Goal: Transaction & Acquisition: Purchase product/service

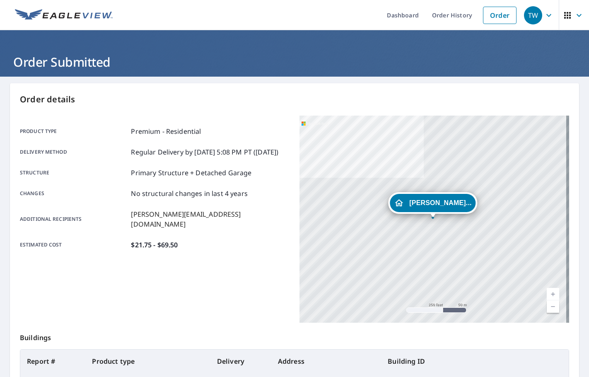
scroll to position [93, 0]
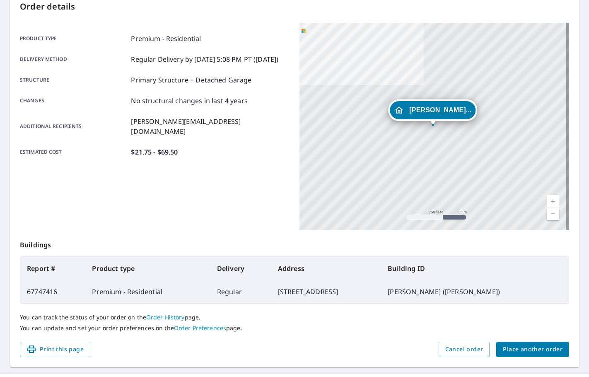
click at [515, 355] on button "Place another order" at bounding box center [532, 349] width 73 height 15
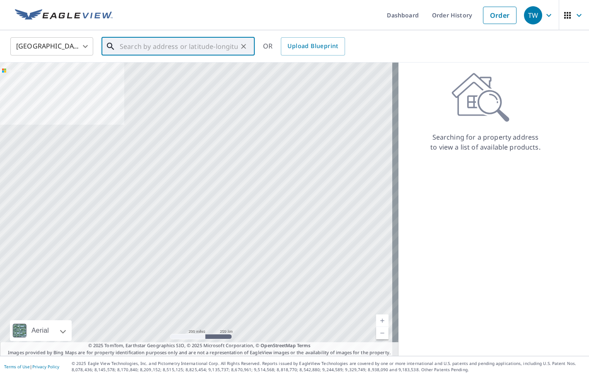
click at [151, 43] on input "text" at bounding box center [179, 46] width 118 height 23
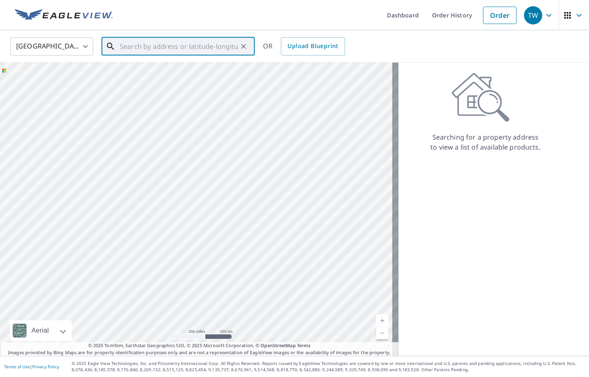
paste input "29688 [GEOGRAPHIC_DATA], [GEOGRAPHIC_DATA]"
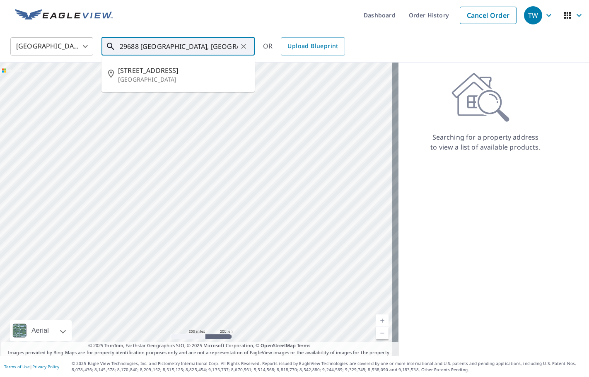
type input "29688 [GEOGRAPHIC_DATA], [GEOGRAPHIC_DATA]"
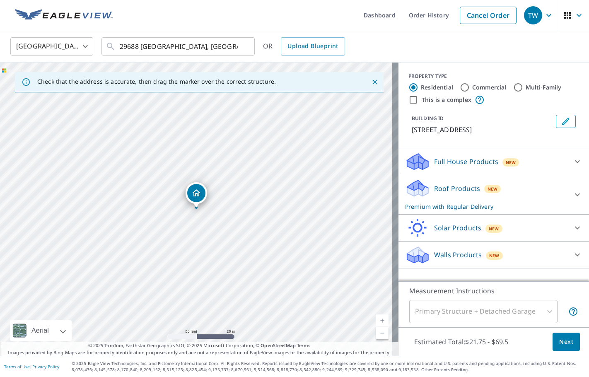
click at [561, 120] on icon "Edit building 1" at bounding box center [566, 121] width 10 height 10
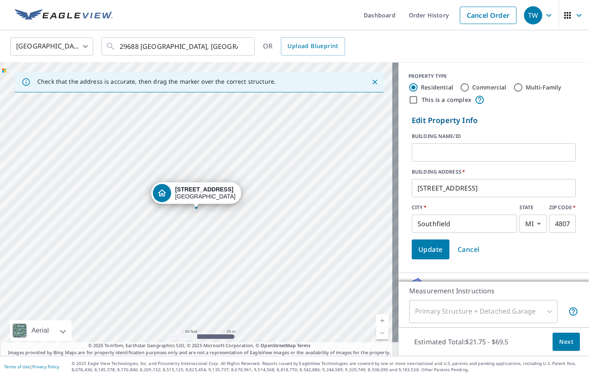
click at [456, 154] on input "text" at bounding box center [494, 152] width 164 height 23
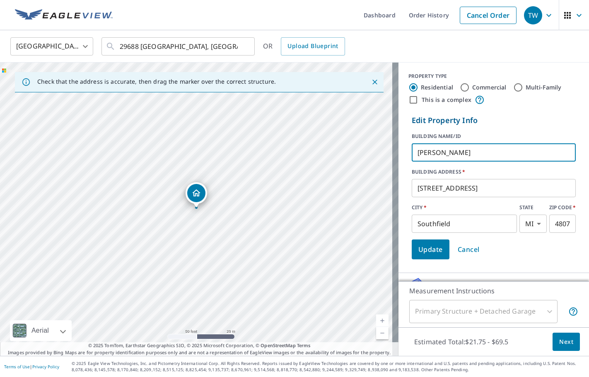
type input "[PERSON_NAME]"
click at [420, 255] on button "Update" at bounding box center [431, 249] width 38 height 20
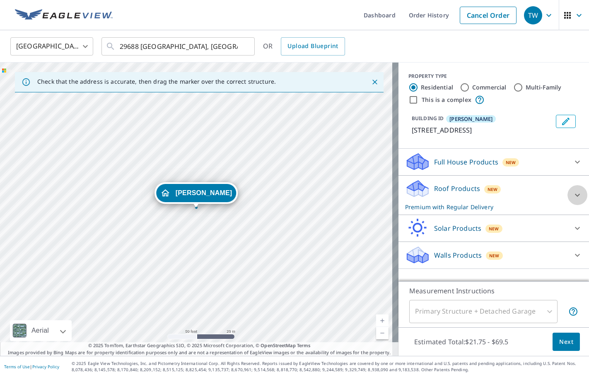
click at [573, 195] on icon at bounding box center [578, 195] width 10 height 10
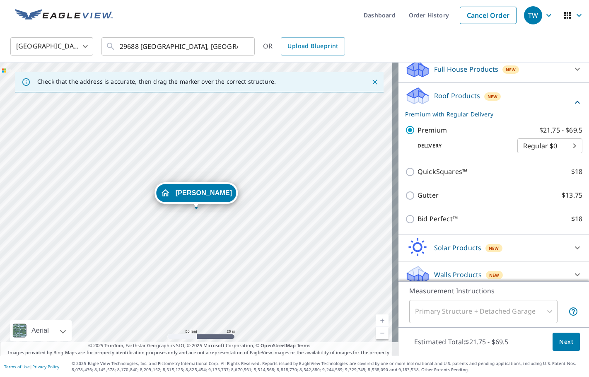
scroll to position [100, 0]
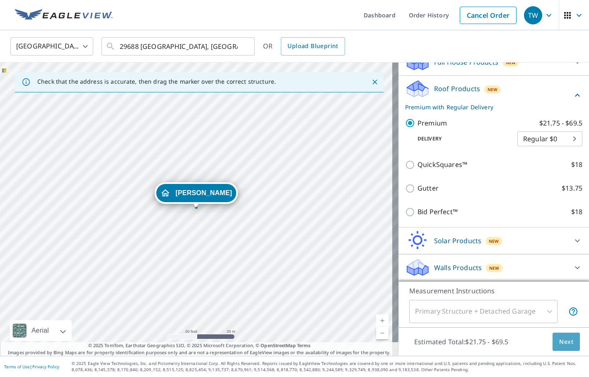
click at [559, 341] on span "Next" at bounding box center [566, 342] width 14 height 10
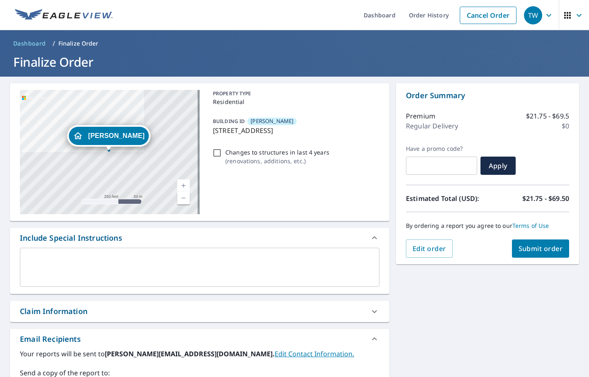
scroll to position [154, 0]
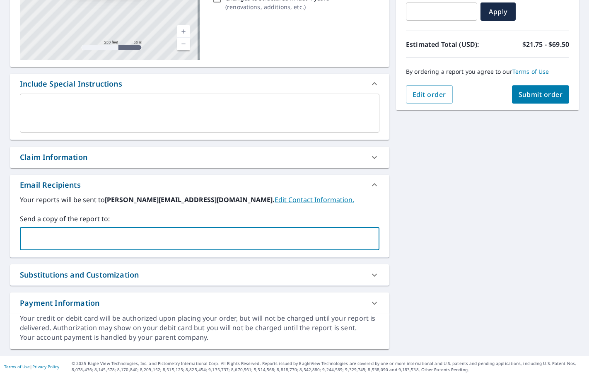
click at [57, 245] on input "text" at bounding box center [194, 239] width 340 height 16
type input "n"
type input "[PERSON_NAME][EMAIL_ADDRESS][DOMAIN_NAME]"
click at [538, 102] on button "Submit order" at bounding box center [541, 94] width 58 height 18
checkbox input "true"
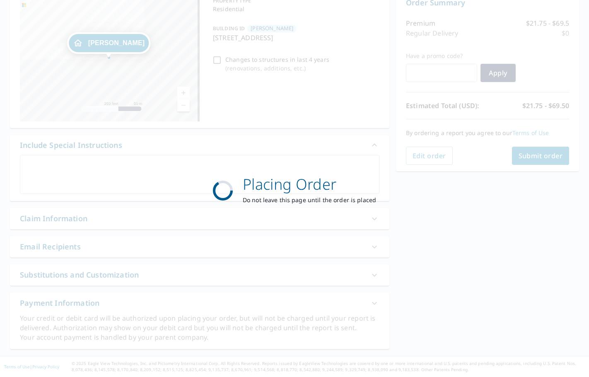
scroll to position [93, 0]
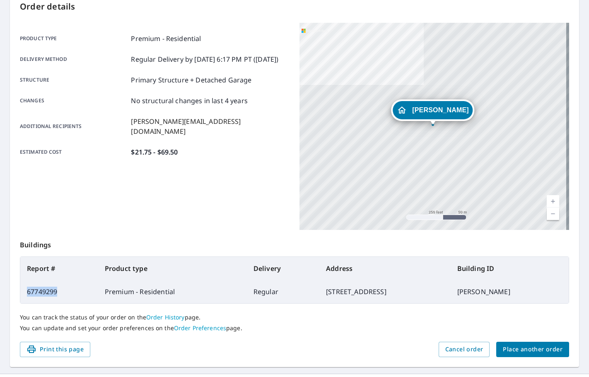
drag, startPoint x: 64, startPoint y: 293, endPoint x: 28, endPoint y: 290, distance: 36.2
click at [28, 290] on td "67749299" at bounding box center [59, 291] width 78 height 23
copy td "67749299"
click at [521, 344] on span "Place another order" at bounding box center [533, 349] width 60 height 10
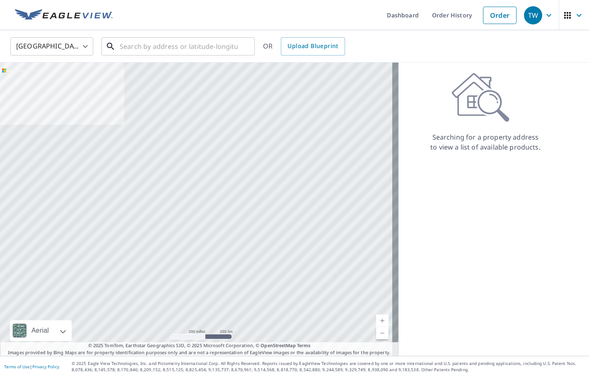
drag, startPoint x: 149, startPoint y: 42, endPoint x: 153, endPoint y: 59, distance: 17.4
click at [153, 59] on div "United States [GEOGRAPHIC_DATA] ​ ​ OR Upload Blueprint" at bounding box center [294, 46] width 589 height 32
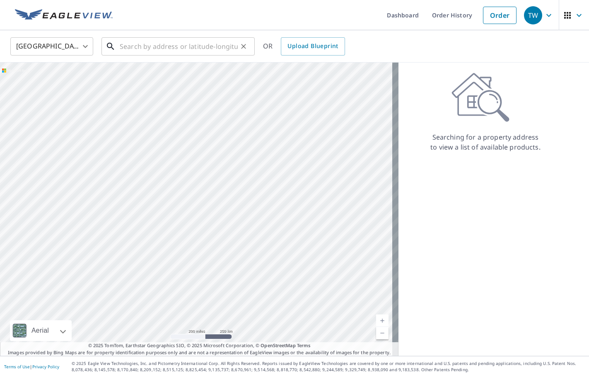
drag, startPoint x: 153, startPoint y: 59, endPoint x: 147, endPoint y: 51, distance: 10.5
click at [147, 51] on input "text" at bounding box center [179, 46] width 118 height 23
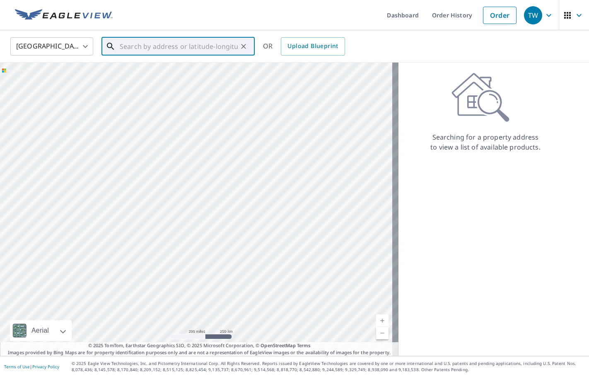
paste input "[STREET_ADDRESS]"
type input "[STREET_ADDRESS]"
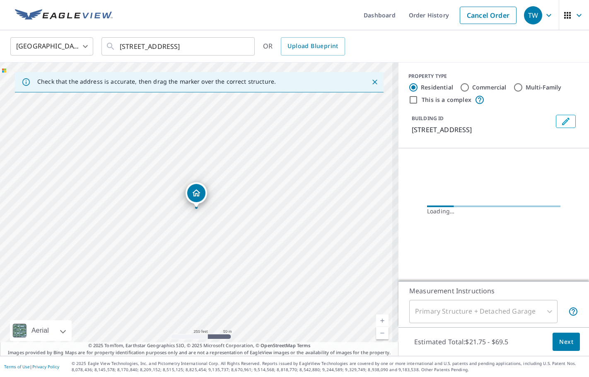
scroll to position [0, 0]
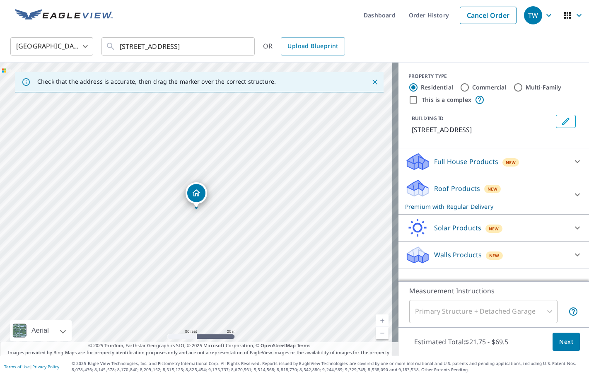
click at [565, 117] on button "Edit building 1" at bounding box center [566, 121] width 20 height 13
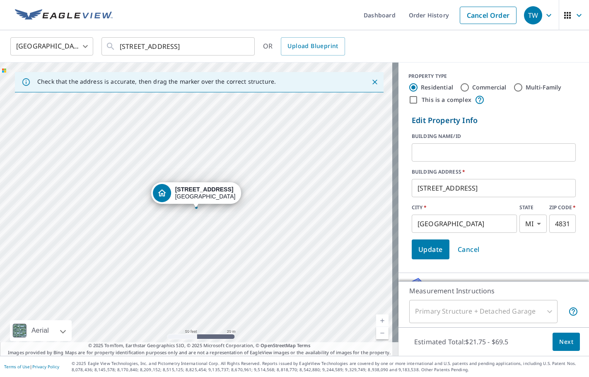
click at [479, 150] on input "text" at bounding box center [494, 152] width 164 height 23
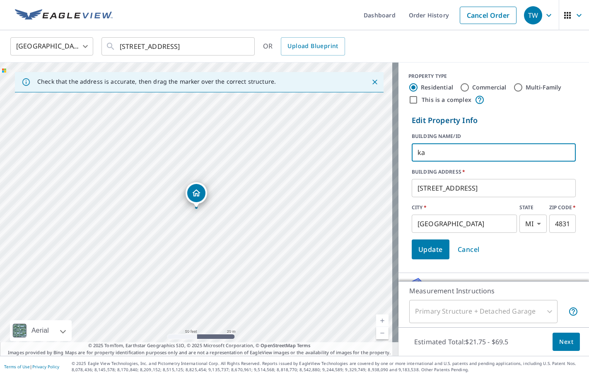
type input "k"
type input "[PERSON_NAME]"
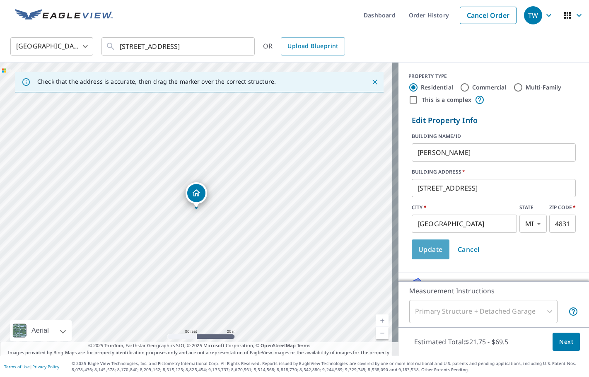
click at [418, 253] on span "Update" at bounding box center [430, 250] width 24 height 12
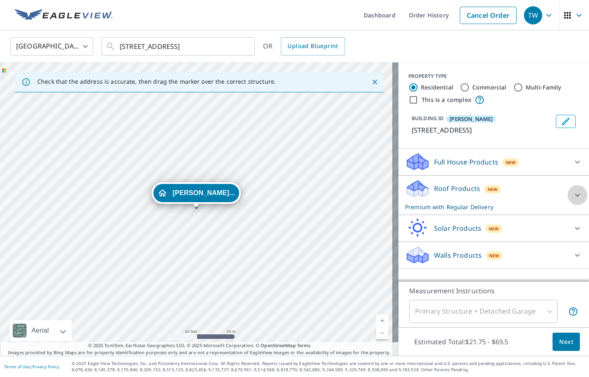
click at [575, 196] on icon at bounding box center [577, 194] width 5 height 3
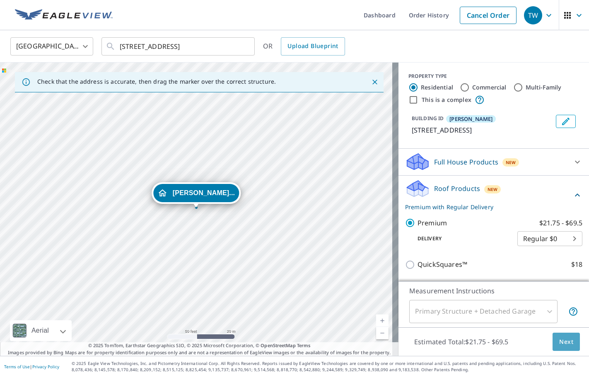
click at [568, 342] on button "Next" at bounding box center [566, 342] width 27 height 19
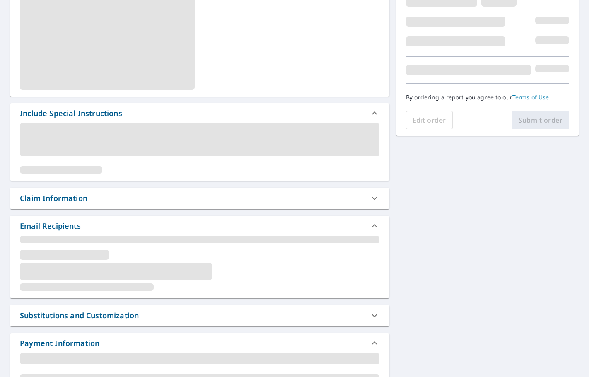
scroll to position [154, 0]
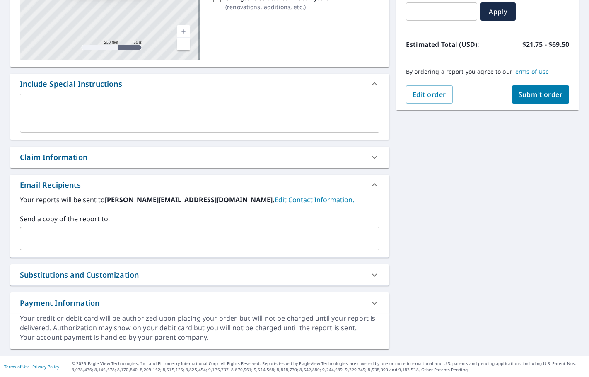
click at [52, 228] on div "​" at bounding box center [200, 238] width 360 height 23
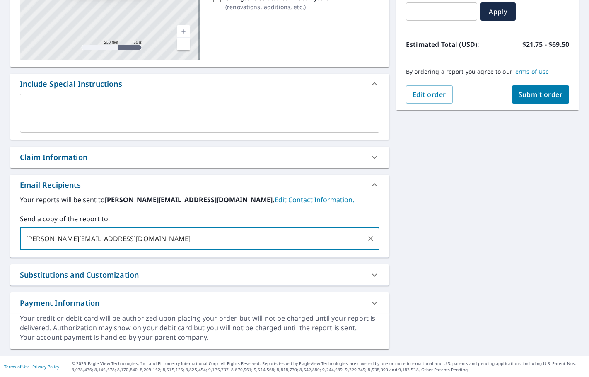
type input "[PERSON_NAME][EMAIL_ADDRESS][DOMAIN_NAME]"
click at [512, 94] on button "Submit order" at bounding box center [541, 94] width 58 height 18
checkbox input "true"
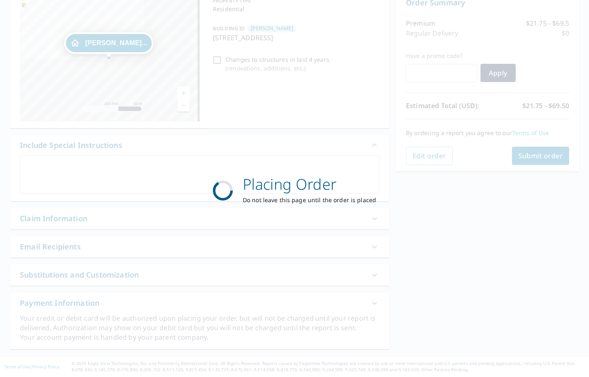
scroll to position [93, 0]
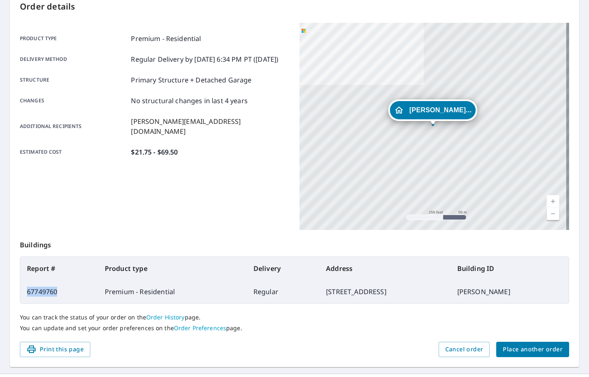
drag, startPoint x: 47, startPoint y: 293, endPoint x: 24, endPoint y: 293, distance: 22.8
click at [24, 293] on td "67749760" at bounding box center [59, 291] width 78 height 23
copy td "67749760"
click at [524, 353] on span "Place another order" at bounding box center [533, 349] width 60 height 10
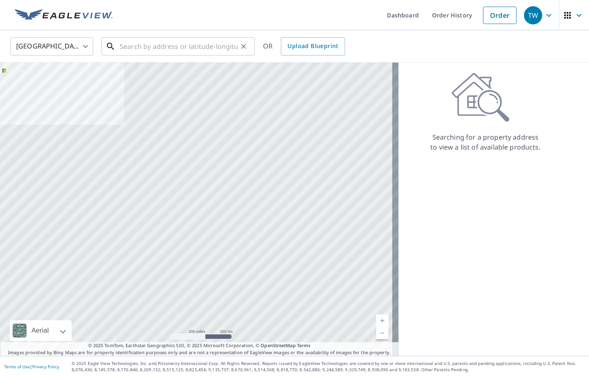
click at [148, 52] on input "text" at bounding box center [179, 46] width 118 height 23
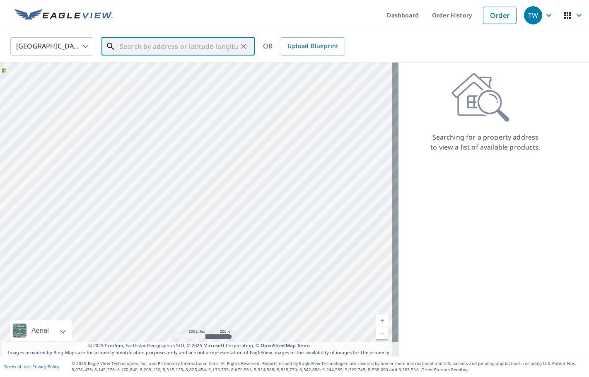
paste input "[STREET_ADDRESS]"
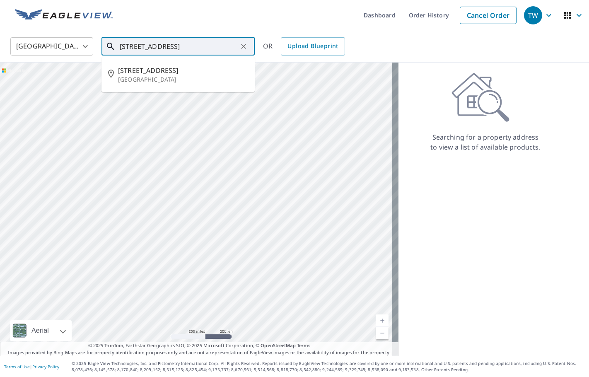
type input "[STREET_ADDRESS]"
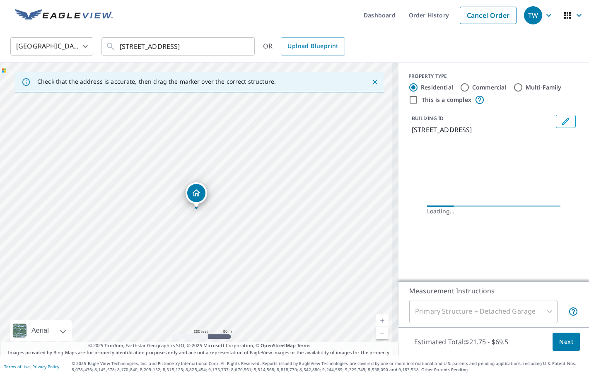
scroll to position [0, 0]
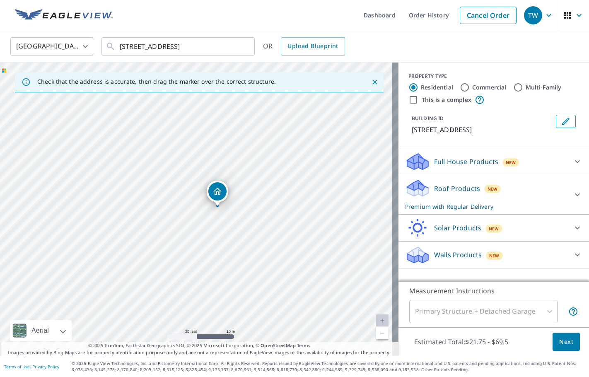
click at [563, 121] on icon "Edit building 1" at bounding box center [566, 121] width 10 height 10
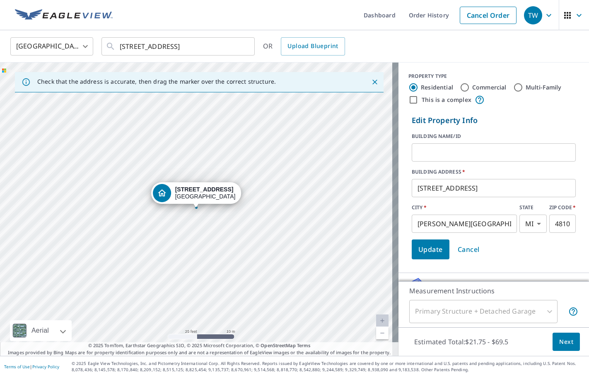
click at [456, 155] on input "text" at bounding box center [494, 152] width 164 height 23
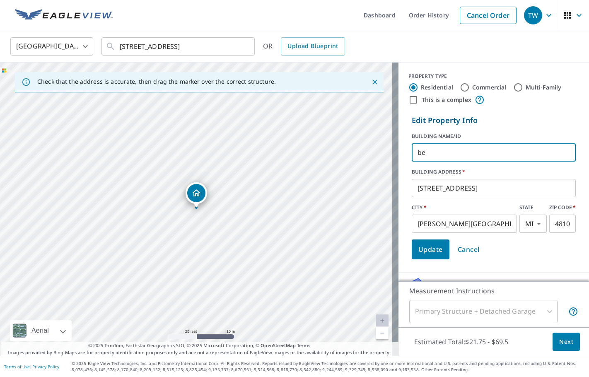
type input "b"
type input "B"
type input "[PERSON_NAME]"
click at [424, 256] on button "Update" at bounding box center [431, 249] width 38 height 20
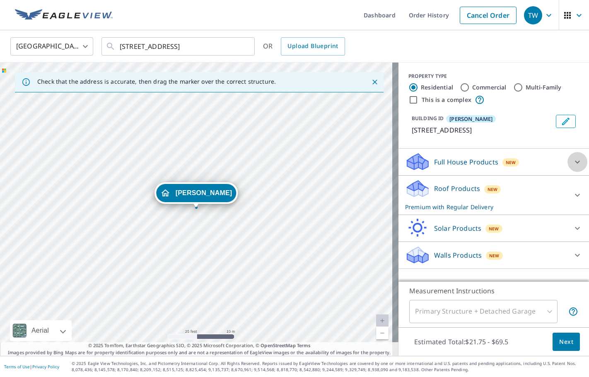
click at [573, 162] on icon at bounding box center [578, 162] width 10 height 10
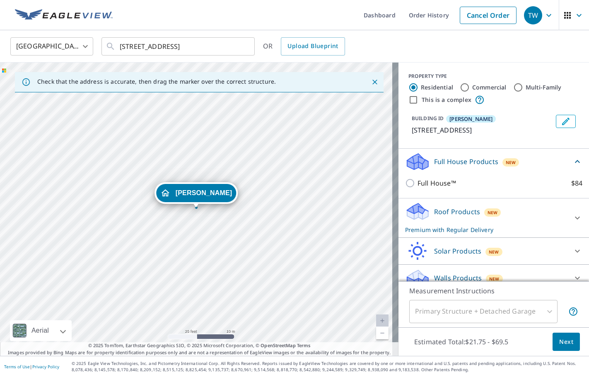
click at [573, 217] on icon at bounding box center [578, 218] width 10 height 10
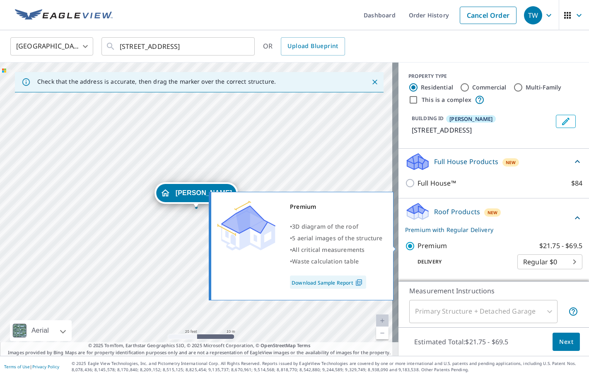
click at [463, 249] on label "Premium $21.75 - $69.5" at bounding box center [500, 246] width 165 height 10
click at [418, 249] on input "Premium $21.75 - $69.5" at bounding box center [411, 246] width 12 height 10
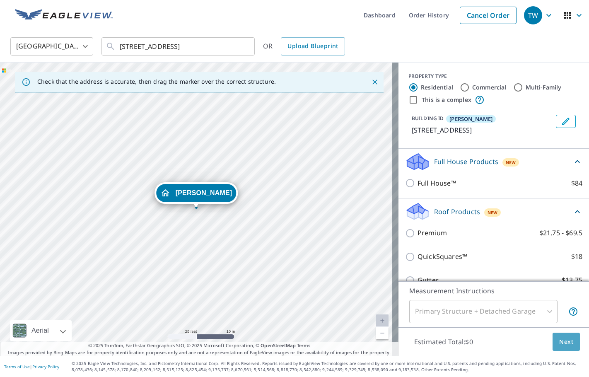
click at [563, 349] on button "Next" at bounding box center [566, 342] width 27 height 19
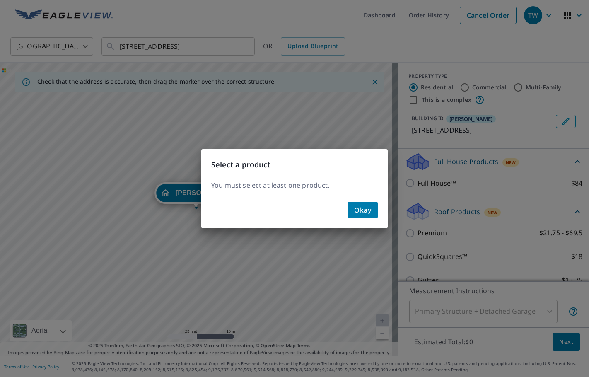
click at [364, 206] on span "Okay" at bounding box center [362, 210] width 17 height 12
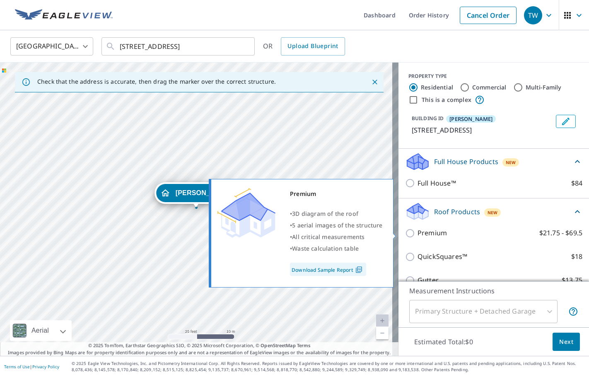
click at [405, 231] on input "Premium $21.75 - $69.5" at bounding box center [411, 233] width 12 height 10
checkbox input "true"
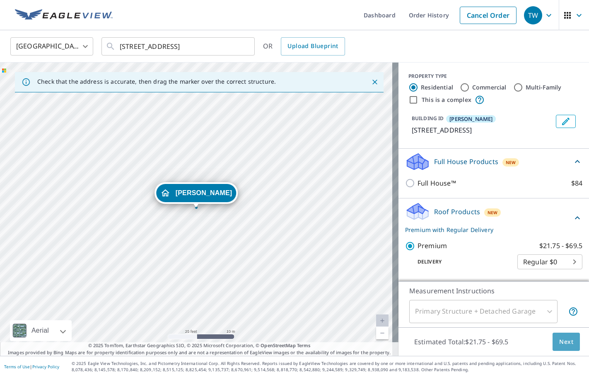
click at [559, 343] on span "Next" at bounding box center [566, 342] width 14 height 10
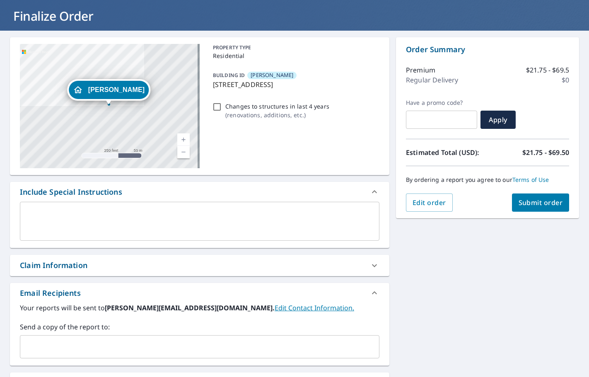
scroll to position [124, 0]
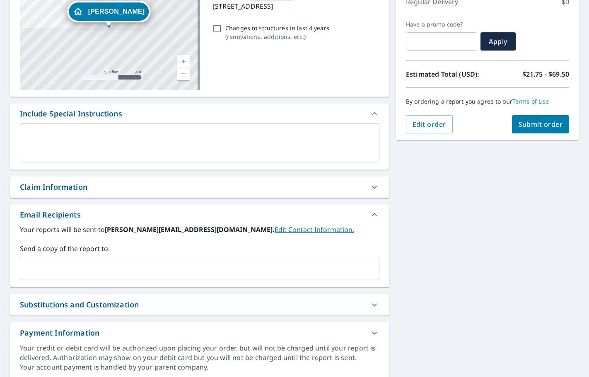
click at [53, 276] on input "text" at bounding box center [194, 269] width 340 height 16
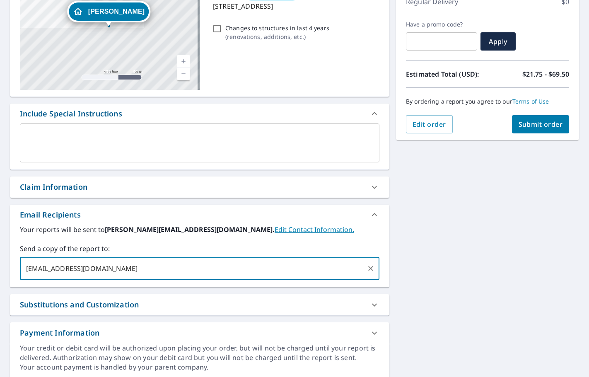
type input "[EMAIL_ADDRESS][DOMAIN_NAME]"
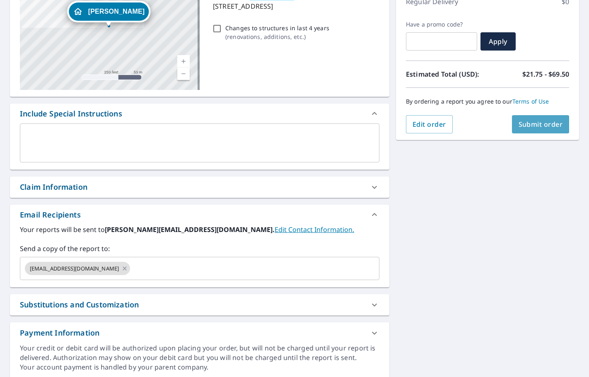
click at [534, 128] on span "Submit order" at bounding box center [541, 124] width 44 height 9
checkbox input "true"
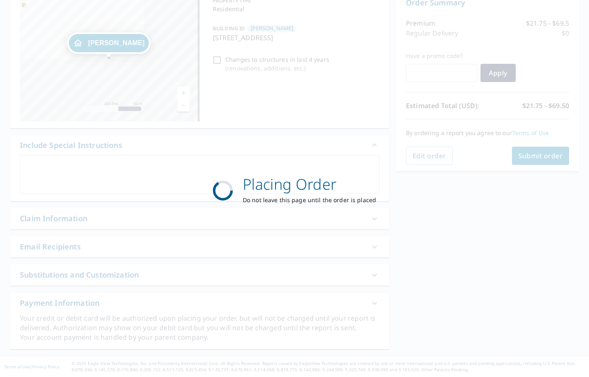
scroll to position [93, 0]
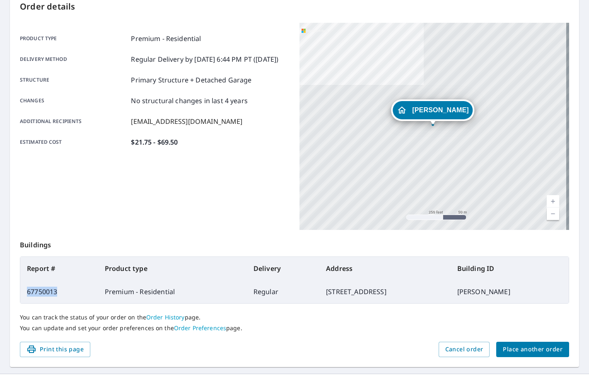
drag, startPoint x: 58, startPoint y: 293, endPoint x: 27, endPoint y: 292, distance: 30.2
click at [27, 292] on td "67750013" at bounding box center [59, 291] width 78 height 23
click at [72, 296] on td "67750013" at bounding box center [59, 291] width 78 height 23
drag, startPoint x: 60, startPoint y: 293, endPoint x: 27, endPoint y: 295, distance: 32.8
click at [27, 295] on td "67750013" at bounding box center [59, 291] width 78 height 23
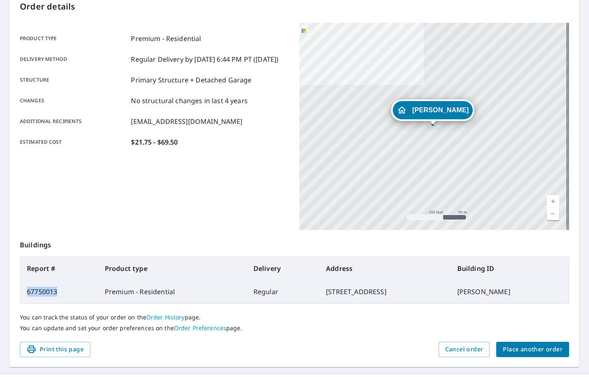
copy td "67750013"
click at [524, 353] on span "Place another order" at bounding box center [533, 349] width 60 height 10
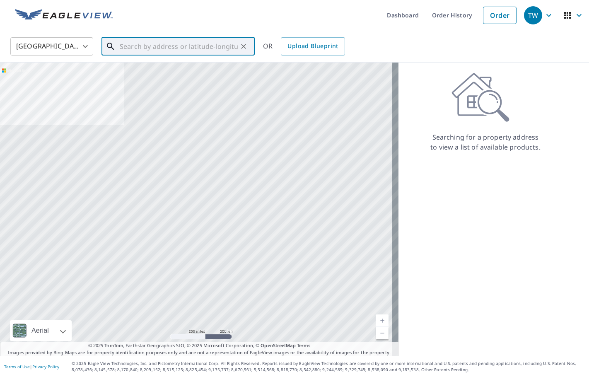
click at [164, 46] on input "text" at bounding box center [179, 46] width 118 height 23
paste input "[STREET_ADDRESS]"
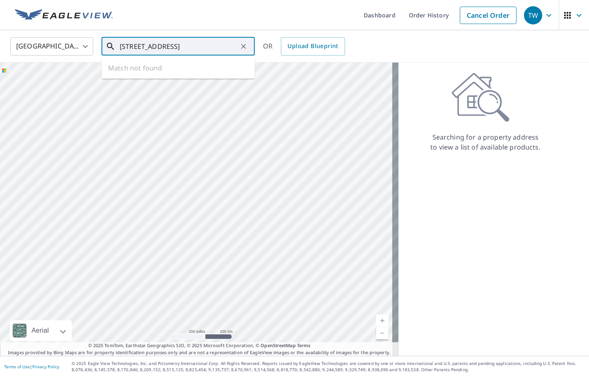
scroll to position [0, 19]
type input "[STREET_ADDRESS]"
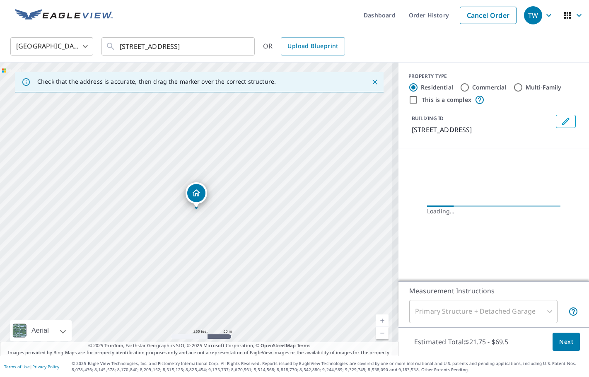
scroll to position [0, 0]
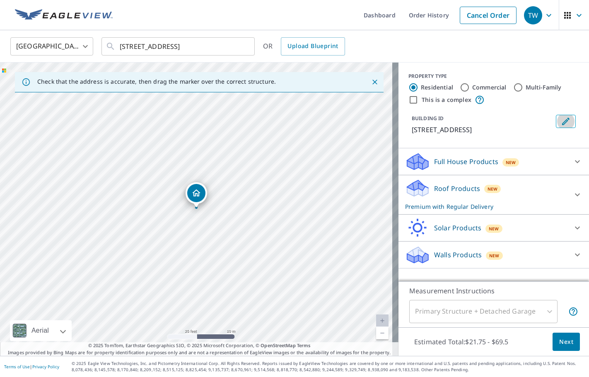
click at [561, 118] on icon "Edit building 1" at bounding box center [566, 121] width 10 height 10
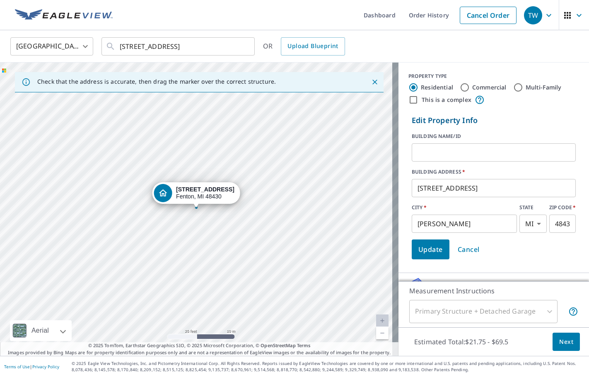
click at [476, 155] on input "text" at bounding box center [494, 152] width 164 height 23
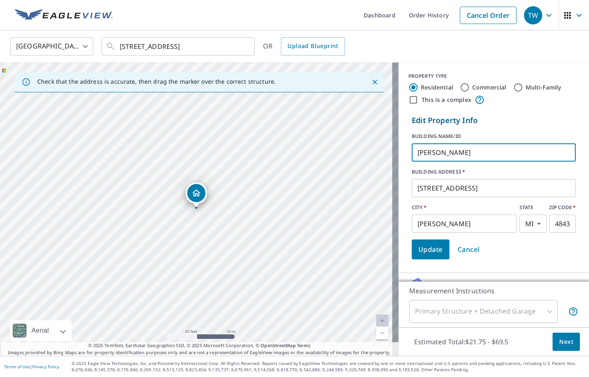
type input "[PERSON_NAME]"
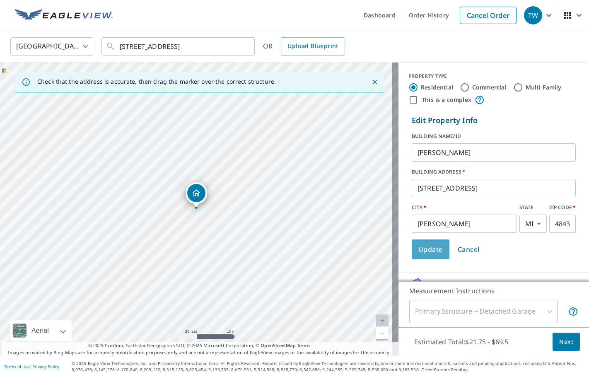
click at [422, 252] on span "Update" at bounding box center [430, 250] width 24 height 12
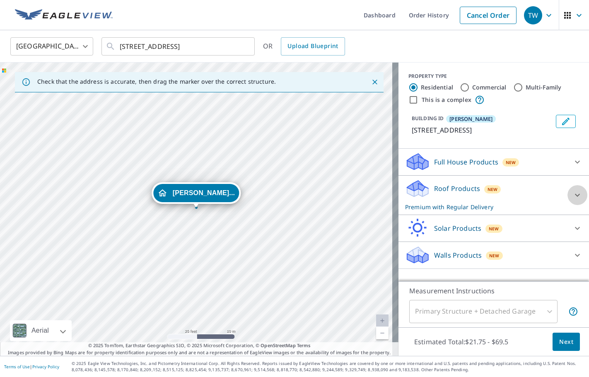
click at [573, 192] on icon at bounding box center [578, 195] width 10 height 10
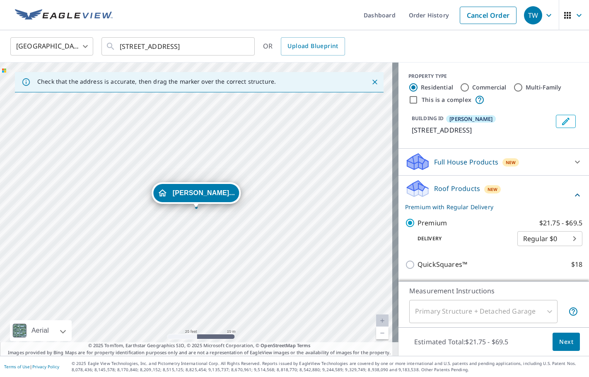
click at [559, 343] on span "Next" at bounding box center [566, 342] width 14 height 10
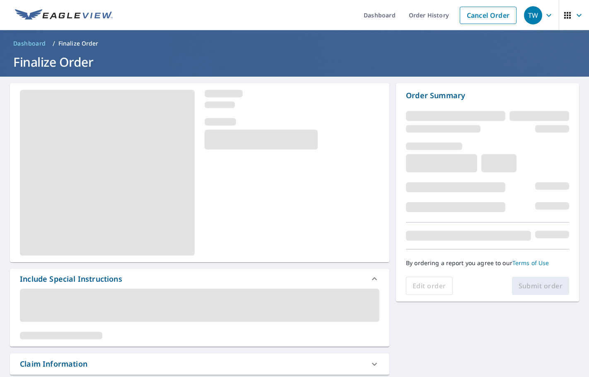
scroll to position [124, 0]
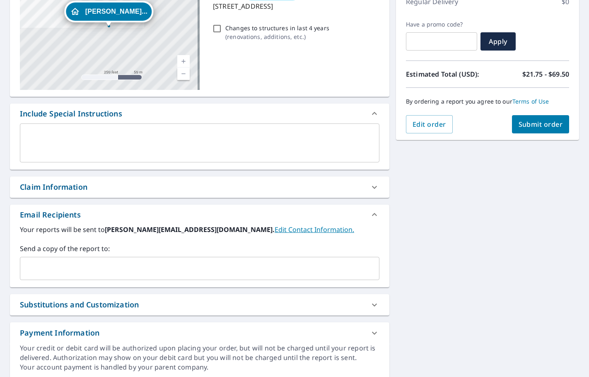
click at [27, 268] on input "text" at bounding box center [194, 269] width 340 height 16
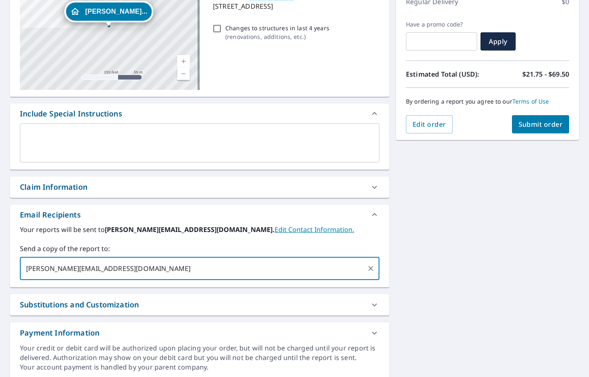
type input "[PERSON_NAME][EMAIL_ADDRESS][DOMAIN_NAME]"
click at [527, 125] on span "Submit order" at bounding box center [541, 124] width 44 height 9
checkbox input "true"
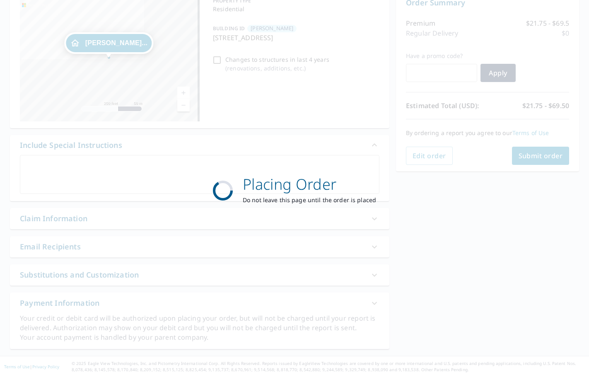
scroll to position [93, 0]
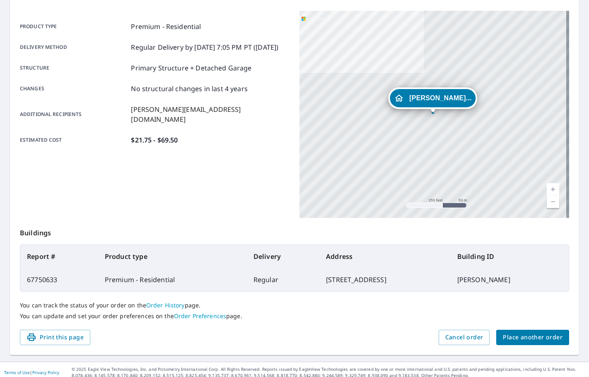
scroll to position [111, 0]
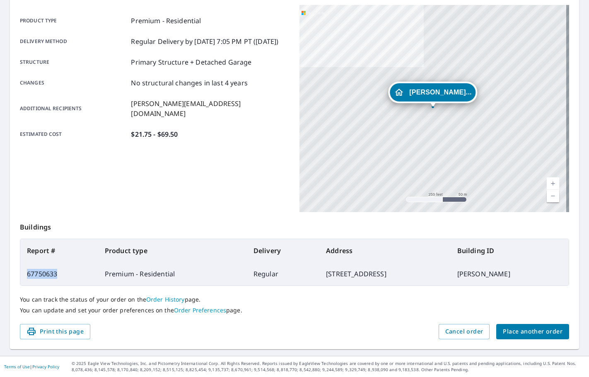
drag, startPoint x: 62, startPoint y: 274, endPoint x: 26, endPoint y: 276, distance: 36.1
click at [26, 276] on td "67750633" at bounding box center [59, 273] width 78 height 23
copy td "67750633"
click at [511, 336] on span "Place another order" at bounding box center [533, 331] width 60 height 10
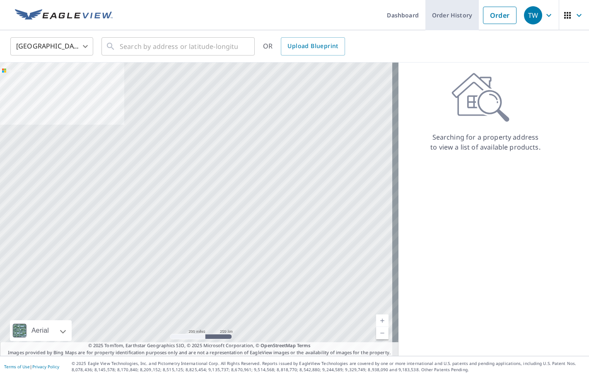
click at [437, 12] on link "Order History" at bounding box center [451, 15] width 53 height 30
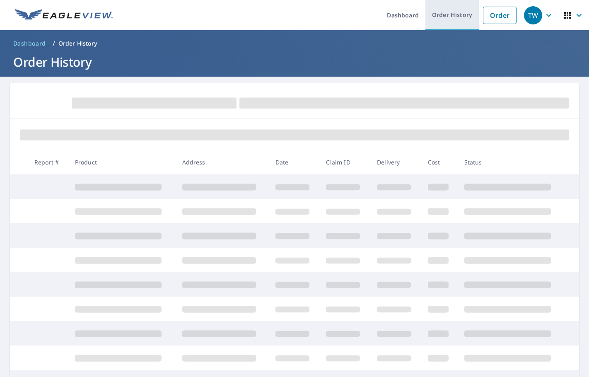
click at [456, 17] on link "Order History" at bounding box center [451, 15] width 53 height 30
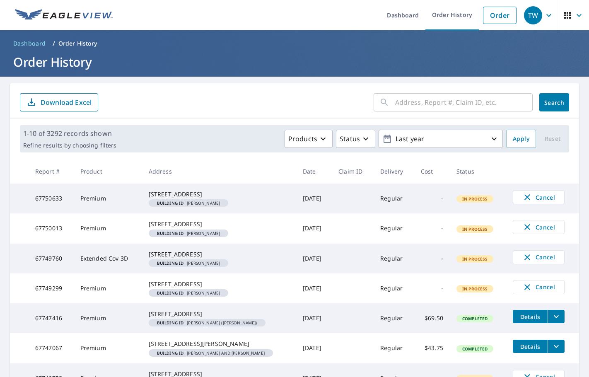
click at [426, 108] on input "text" at bounding box center [464, 102] width 138 height 23
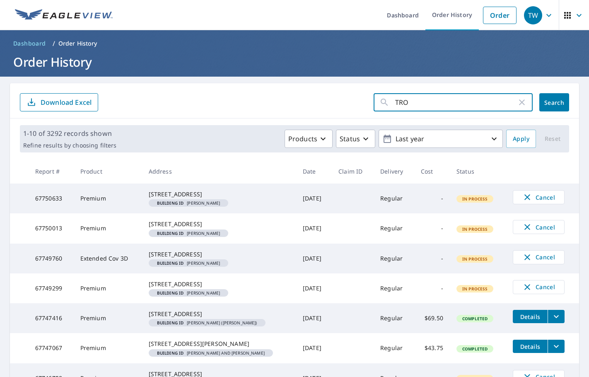
type input "[PERSON_NAME]"
click button "Search" at bounding box center [554, 102] width 30 height 18
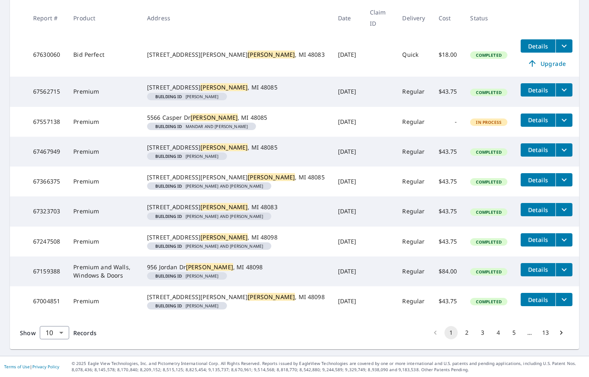
scroll to position [225, 0]
click at [297, 153] on td "[STREET_ADDRESS][GEOGRAPHIC_DATA][PERSON_NAME] ID [PERSON_NAME]" at bounding box center [235, 152] width 191 height 30
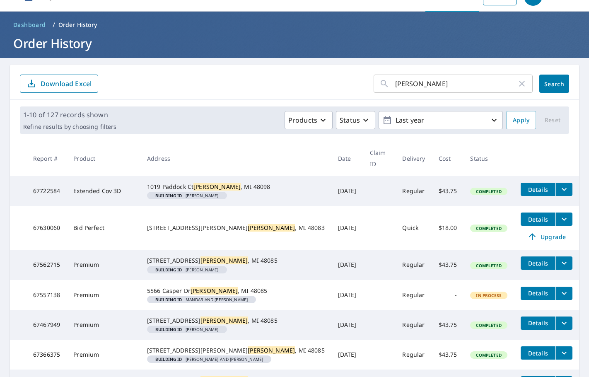
scroll to position [0, 0]
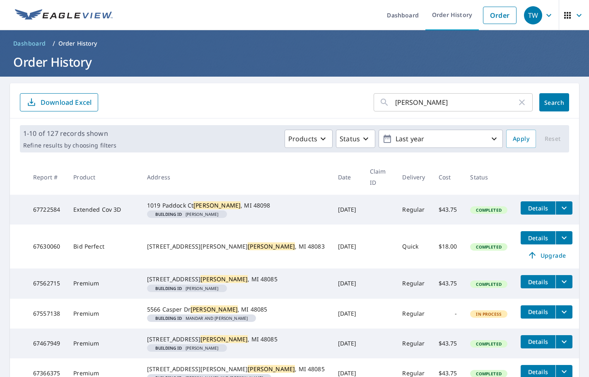
click at [517, 106] on icon "button" at bounding box center [522, 102] width 10 height 10
click at [534, 17] on div "TW" at bounding box center [533, 15] width 18 height 18
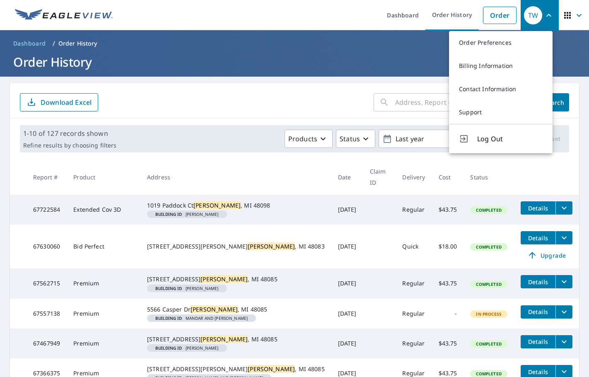
click at [334, 99] on form "​ Search Download Excel" at bounding box center [294, 102] width 549 height 18
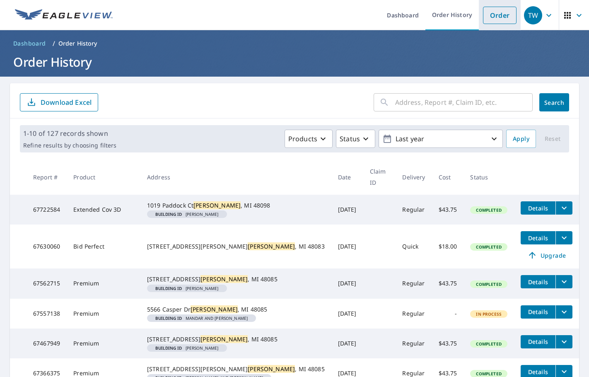
click at [487, 13] on link "Order" at bounding box center [500, 15] width 34 height 17
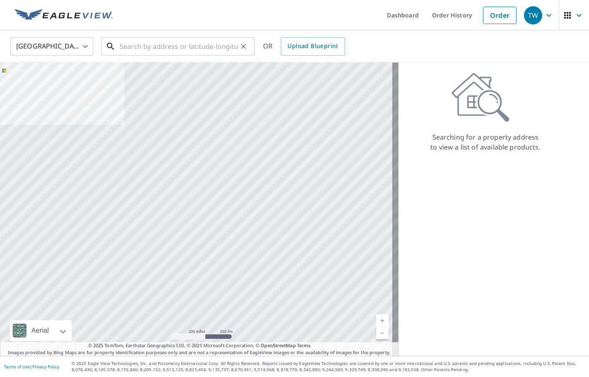
click at [159, 49] on input "text" at bounding box center [179, 46] width 118 height 23
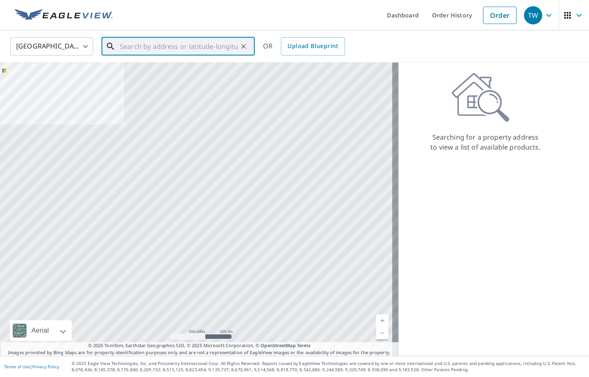
paste input "[STREET_ADDRESS]"
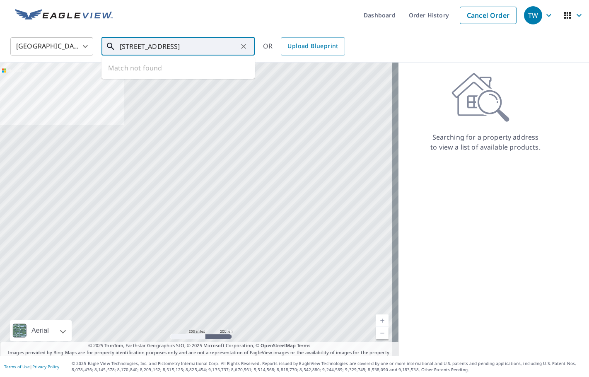
scroll to position [0, 11]
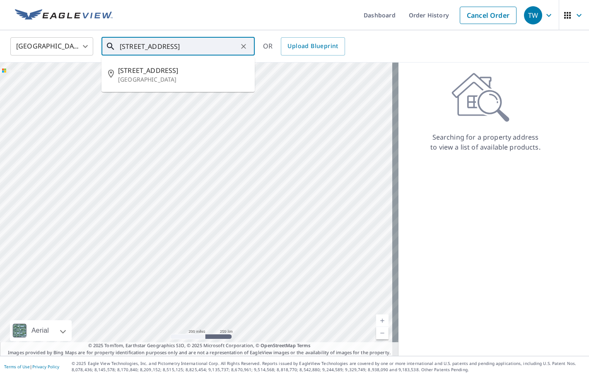
type input "[STREET_ADDRESS]"
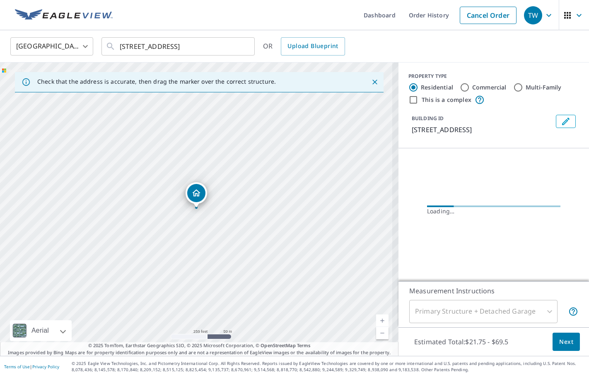
scroll to position [0, 0]
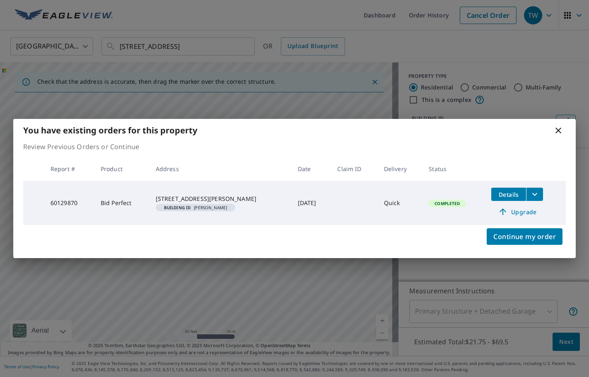
drag, startPoint x: 181, startPoint y: 207, endPoint x: 312, endPoint y: 242, distance: 135.8
click at [312, 242] on body "TW TW Dashboard Order History Cancel Order TW [GEOGRAPHIC_DATA] US ​ [STREET_AD…" at bounding box center [294, 188] width 589 height 377
click at [521, 239] on span "Continue my order" at bounding box center [524, 237] width 63 height 12
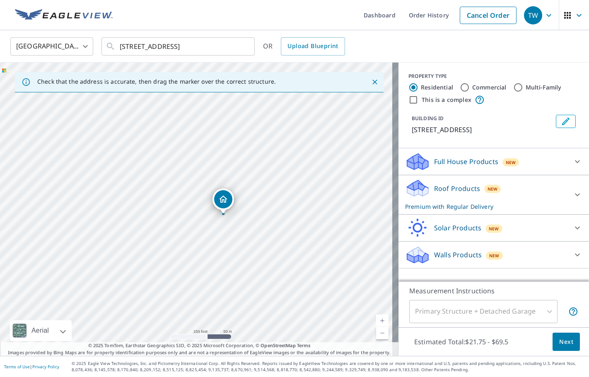
click at [222, 215] on div "[STREET_ADDRESS][PERSON_NAME]" at bounding box center [199, 209] width 399 height 293
drag, startPoint x: 199, startPoint y: 283, endPoint x: 223, endPoint y: 149, distance: 136.3
click at [223, 149] on div "[STREET_ADDRESS][PERSON_NAME]" at bounding box center [199, 209] width 399 height 293
drag, startPoint x: 242, startPoint y: 281, endPoint x: 210, endPoint y: 180, distance: 105.9
click at [210, 180] on div "[STREET_ADDRESS][PERSON_NAME]" at bounding box center [199, 209] width 399 height 293
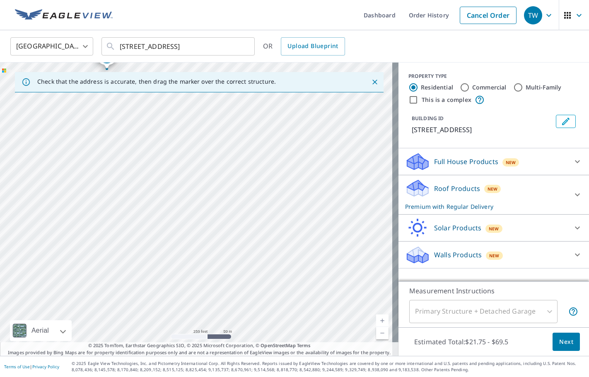
drag, startPoint x: 302, startPoint y: 201, endPoint x: 200, endPoint y: 295, distance: 138.7
click at [200, 295] on div "[STREET_ADDRESS][PERSON_NAME]" at bounding box center [199, 209] width 399 height 293
drag, startPoint x: 257, startPoint y: 196, endPoint x: 275, endPoint y: 276, distance: 81.0
click at [275, 276] on div "[STREET_ADDRESS][PERSON_NAME]" at bounding box center [199, 209] width 399 height 293
drag, startPoint x: 219, startPoint y: 279, endPoint x: 264, endPoint y: 183, distance: 106.7
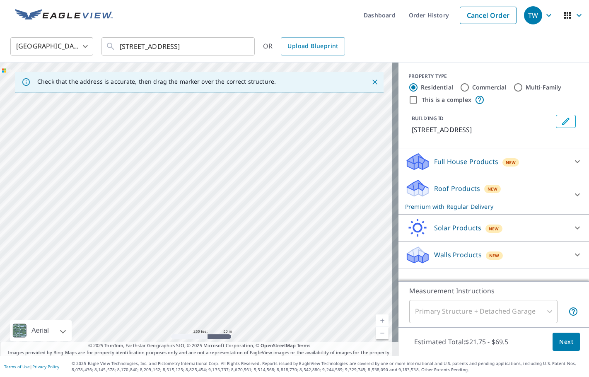
click at [264, 183] on div "[STREET_ADDRESS][PERSON_NAME]" at bounding box center [199, 209] width 399 height 293
drag, startPoint x: 196, startPoint y: 260, endPoint x: 267, endPoint y: 213, distance: 84.8
click at [267, 213] on div "[STREET_ADDRESS][PERSON_NAME]" at bounding box center [199, 209] width 399 height 293
drag, startPoint x: 124, startPoint y: 211, endPoint x: 229, endPoint y: 238, distance: 108.6
click at [229, 238] on div "[STREET_ADDRESS][PERSON_NAME]" at bounding box center [199, 209] width 399 height 293
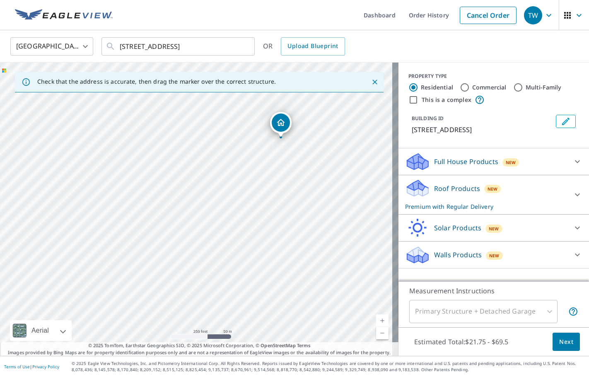
drag, startPoint x: 262, startPoint y: 168, endPoint x: 197, endPoint y: 274, distance: 124.2
click at [197, 274] on div "[STREET_ADDRESS][PERSON_NAME]" at bounding box center [199, 209] width 399 height 293
drag, startPoint x: 279, startPoint y: 223, endPoint x: 220, endPoint y: 235, distance: 60.5
click at [220, 235] on div "[STREET_ADDRESS][PERSON_NAME]" at bounding box center [199, 209] width 399 height 293
drag, startPoint x: 229, startPoint y: 191, endPoint x: 213, endPoint y: 243, distance: 53.7
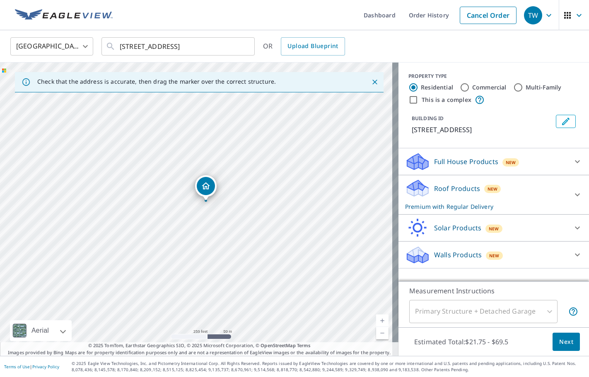
click at [213, 243] on div "[STREET_ADDRESS][PERSON_NAME]" at bounding box center [199, 209] width 399 height 293
drag, startPoint x: 225, startPoint y: 220, endPoint x: 117, endPoint y: 241, distance: 110.0
click at [117, 241] on div "[STREET_ADDRESS][PERSON_NAME]" at bounding box center [199, 209] width 399 height 293
click at [243, 48] on icon "Clear" at bounding box center [243, 46] width 8 height 8
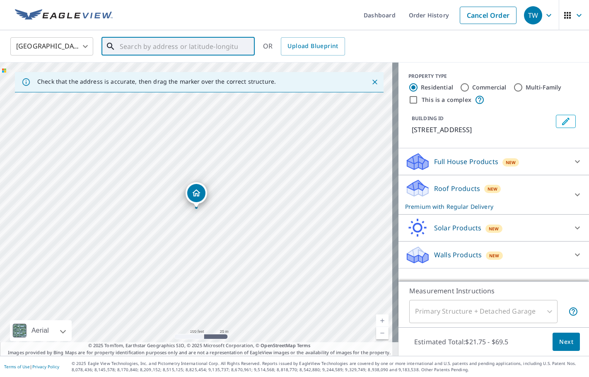
click at [169, 48] on input "text" at bounding box center [179, 46] width 118 height 23
paste input "[STREET_ADDRESS]"
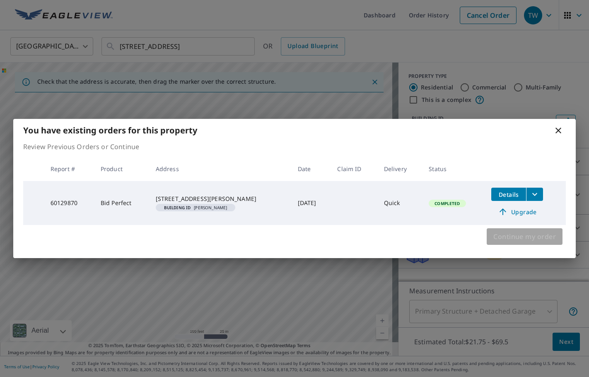
click at [494, 239] on span "Continue my order" at bounding box center [524, 237] width 63 height 12
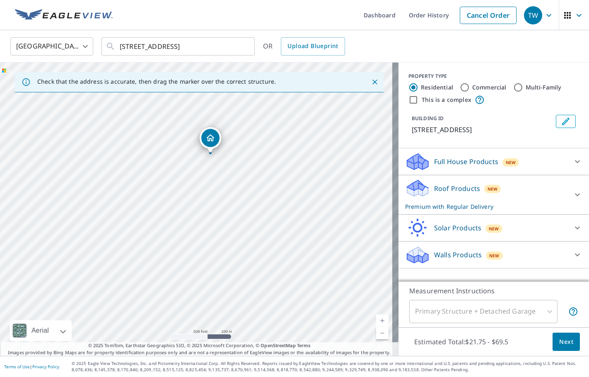
drag, startPoint x: 244, startPoint y: 232, endPoint x: 222, endPoint y: 160, distance: 74.8
click at [222, 160] on div "[STREET_ADDRESS][PERSON_NAME]" at bounding box center [199, 209] width 399 height 293
drag, startPoint x: 270, startPoint y: 153, endPoint x: 240, endPoint y: 218, distance: 70.6
click at [240, 218] on div "[STREET_ADDRESS][PERSON_NAME]" at bounding box center [199, 209] width 399 height 293
drag, startPoint x: 274, startPoint y: 196, endPoint x: 316, endPoint y: 163, distance: 53.1
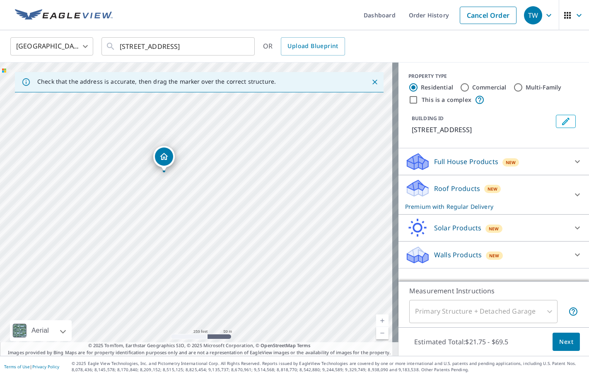
click at [316, 163] on div "[STREET_ADDRESS][PERSON_NAME]" at bounding box center [199, 209] width 399 height 293
drag, startPoint x: 251, startPoint y: 205, endPoint x: 265, endPoint y: 191, distance: 19.6
click at [265, 191] on div "[STREET_ADDRESS][PERSON_NAME]" at bounding box center [199, 209] width 399 height 293
drag, startPoint x: 148, startPoint y: 216, endPoint x: 237, endPoint y: 215, distance: 88.3
click at [237, 215] on div "[STREET_ADDRESS][PERSON_NAME]" at bounding box center [199, 209] width 399 height 293
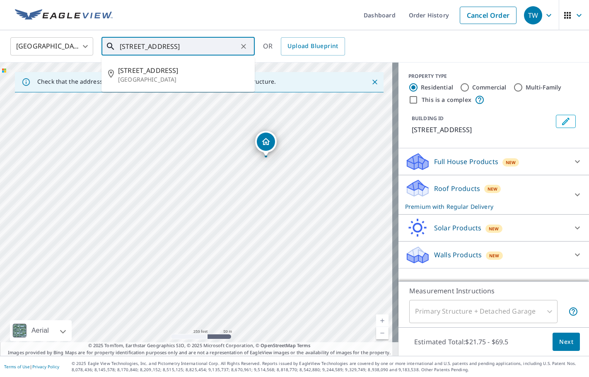
drag, startPoint x: 137, startPoint y: 46, endPoint x: 118, endPoint y: 46, distance: 19.1
click at [118, 46] on div "[STREET_ADDRESS] ​" at bounding box center [178, 46] width 153 height 18
type input "[GEOGRAPHIC_DATA]"
click at [238, 47] on button "Clear" at bounding box center [244, 47] width 12 height 12
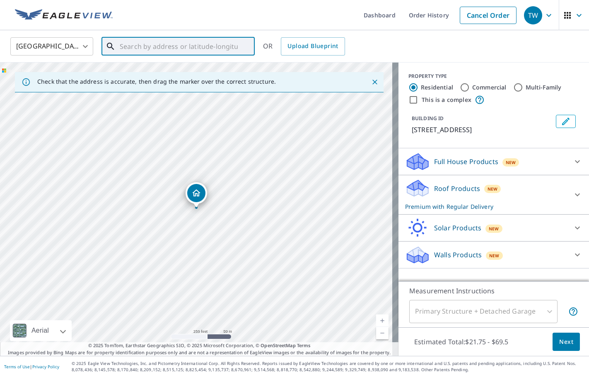
click at [169, 45] on input "text" at bounding box center [179, 46] width 118 height 23
paste input "[STREET_ADDRESS]"
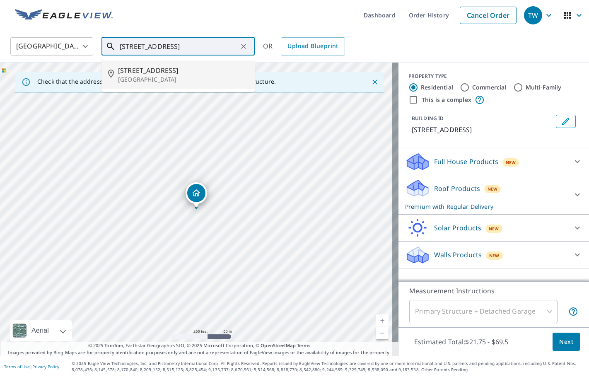
drag, startPoint x: 126, startPoint y: 46, endPoint x: 101, endPoint y: 42, distance: 25.6
click at [101, 42] on div "[GEOGRAPHIC_DATA] [GEOGRAPHIC_DATA] ​ [STREET_ADDRESS] ​ [STREET_ADDRESS][PERSO…" at bounding box center [291, 45] width 575 height 19
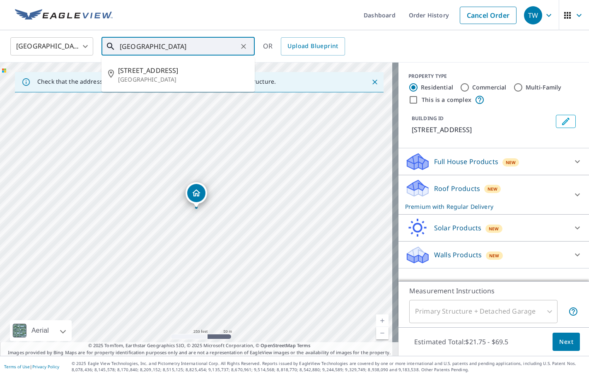
type input "[GEOGRAPHIC_DATA]"
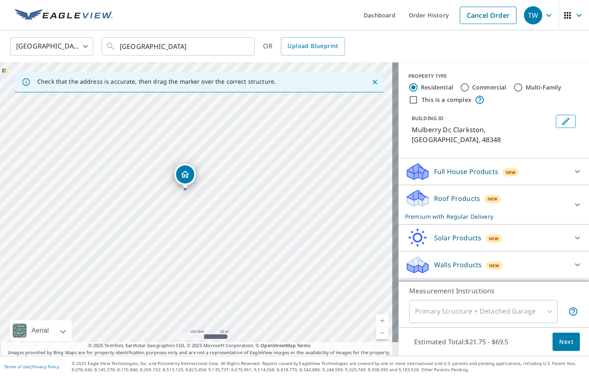
drag, startPoint x: 182, startPoint y: 238, endPoint x: 171, endPoint y: 219, distance: 21.7
click at [171, 219] on div "[GEOGRAPHIC_DATA][PERSON_NAME]" at bounding box center [199, 209] width 399 height 293
drag, startPoint x: 239, startPoint y: 244, endPoint x: 116, endPoint y: 247, distance: 123.1
click at [116, 247] on div "[GEOGRAPHIC_DATA][PERSON_NAME]" at bounding box center [199, 209] width 399 height 293
drag, startPoint x: 60, startPoint y: 180, endPoint x: 312, endPoint y: 177, distance: 251.9
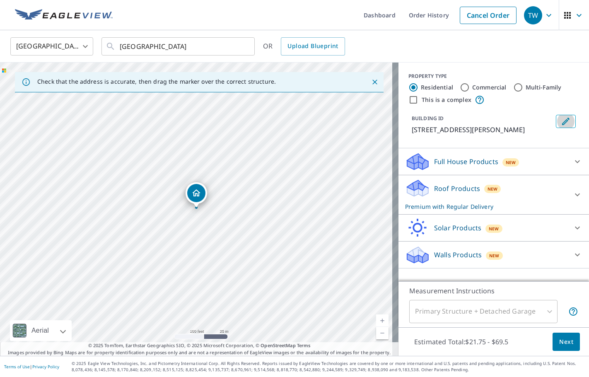
click at [561, 119] on icon "Edit building 1" at bounding box center [566, 121] width 10 height 10
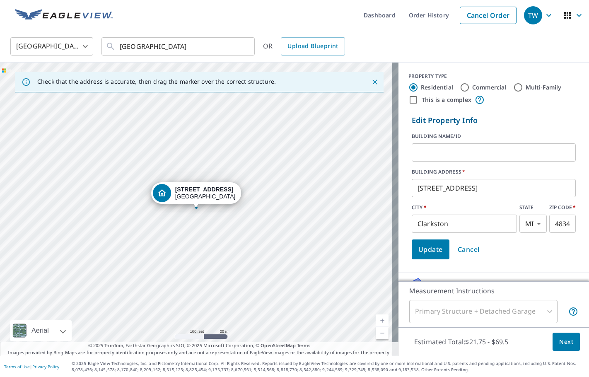
click at [436, 147] on input "text" at bounding box center [494, 152] width 164 height 23
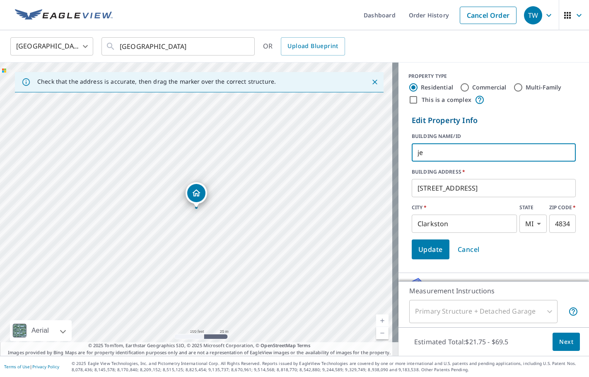
type input "j"
type input "[PERSON_NAME] AND [PERSON_NAME]"
click at [426, 255] on button "Update" at bounding box center [431, 249] width 38 height 20
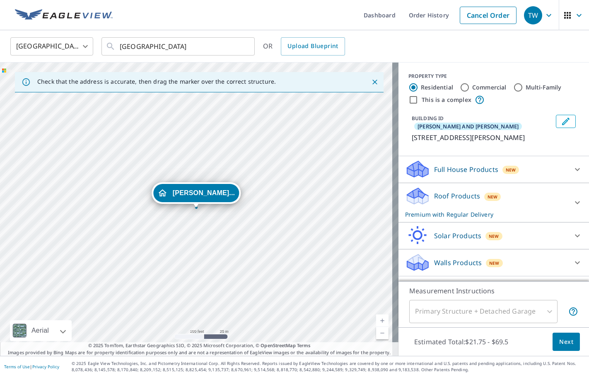
click at [575, 201] on icon at bounding box center [577, 202] width 5 height 3
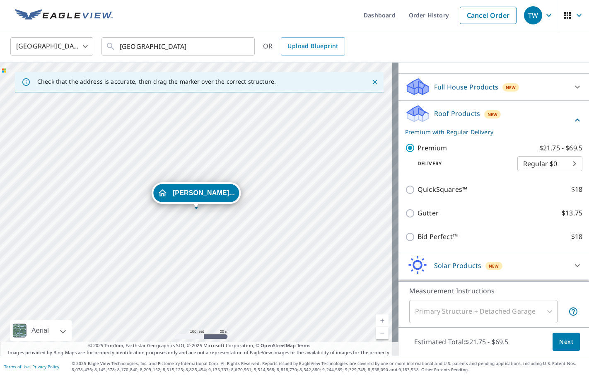
scroll to position [83, 0]
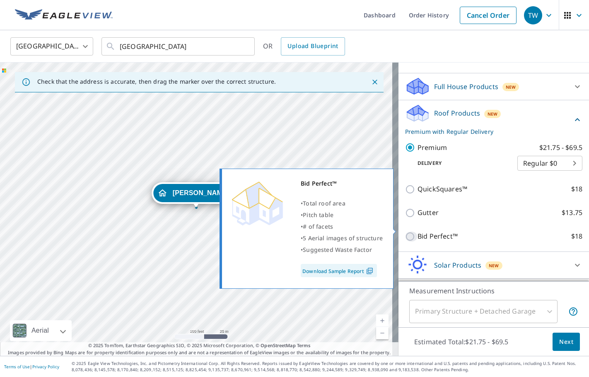
click at [405, 232] on input "Bid Perfect™ $18" at bounding box center [411, 237] width 12 height 10
checkbox input "true"
checkbox input "false"
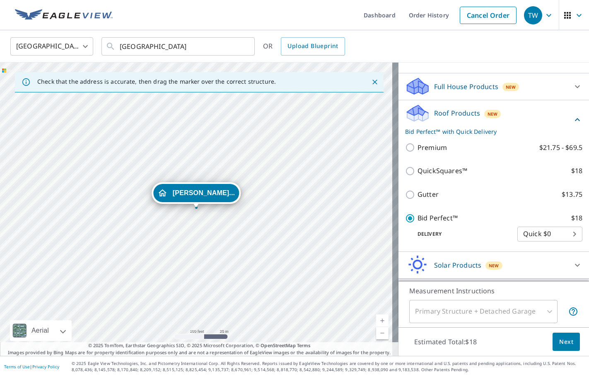
click at [559, 345] on span "Next" at bounding box center [566, 342] width 14 height 10
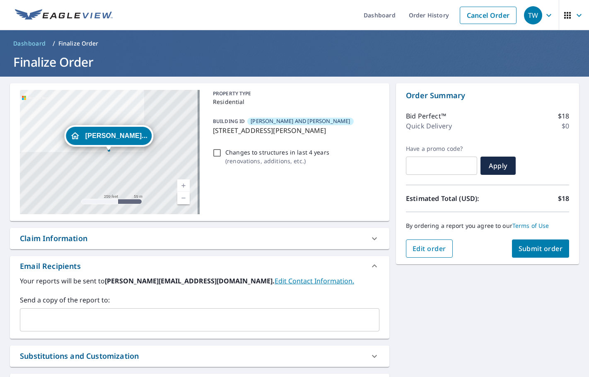
click at [442, 250] on button "Edit order" at bounding box center [429, 248] width 47 height 18
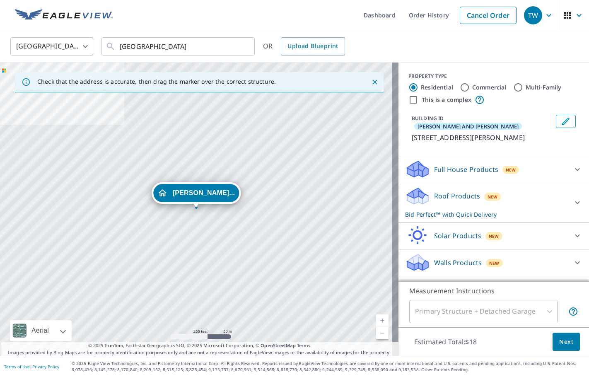
click at [573, 198] on icon at bounding box center [578, 203] width 10 height 10
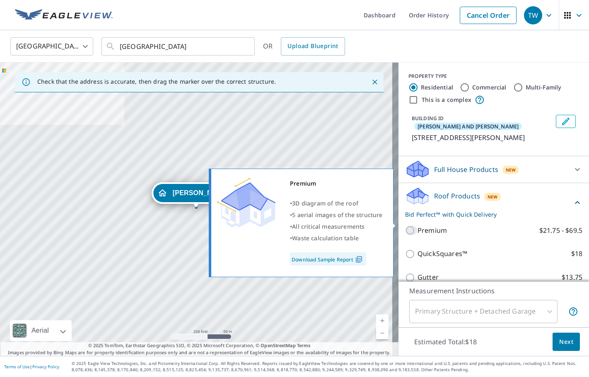
click at [407, 225] on input "Premium $21.75 - $69.5" at bounding box center [411, 230] width 12 height 10
checkbox input "true"
checkbox input "false"
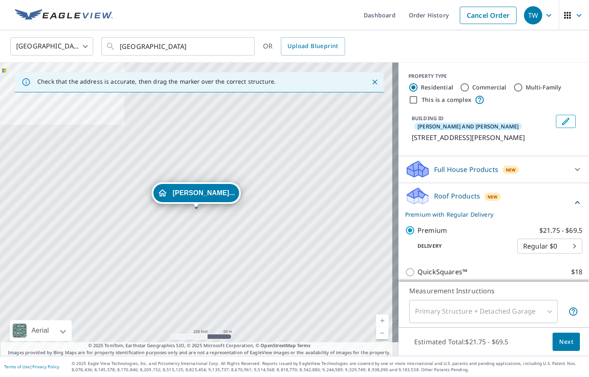
click at [559, 341] on span "Next" at bounding box center [566, 342] width 14 height 10
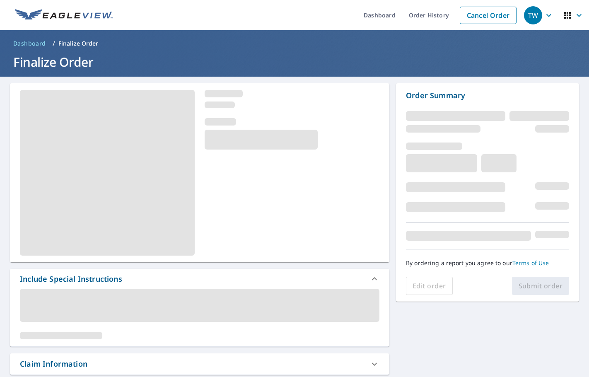
scroll to position [83, 0]
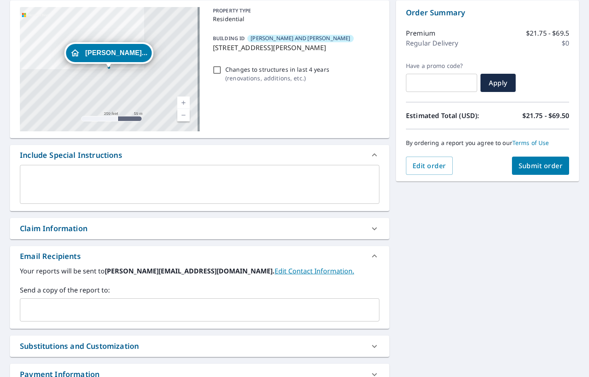
click at [46, 312] on input "text" at bounding box center [194, 310] width 340 height 16
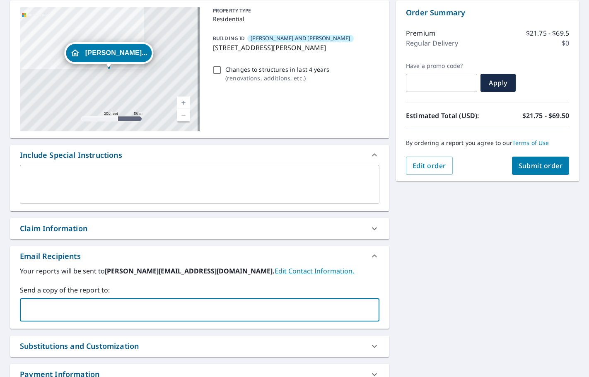
click at [92, 304] on input "text" at bounding box center [194, 310] width 340 height 16
type input "[PERSON_NAME]@[PERSON_NAME]"
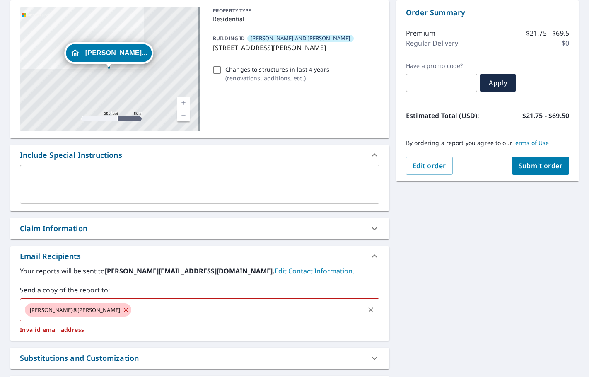
checkbox input "true"
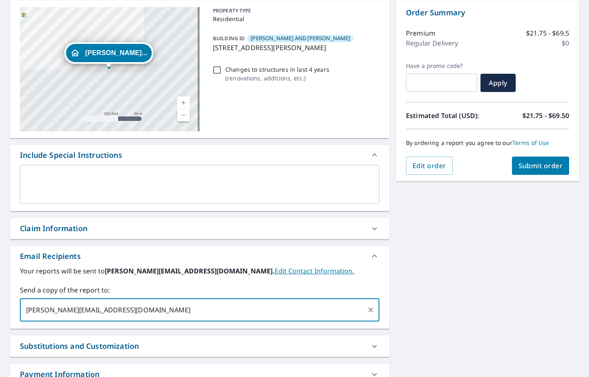
type input "[PERSON_NAME][EMAIL_ADDRESS][DOMAIN_NAME]"
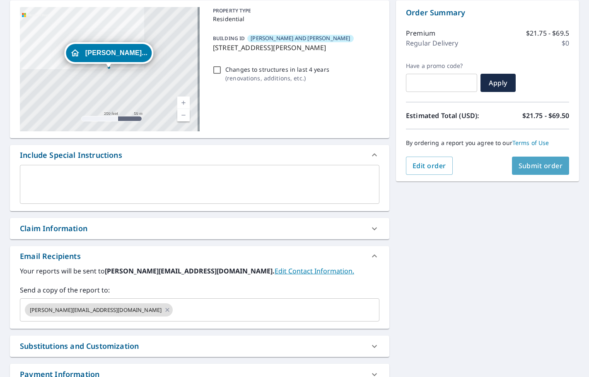
click at [520, 169] on span "Submit order" at bounding box center [541, 165] width 44 height 9
checkbox input "true"
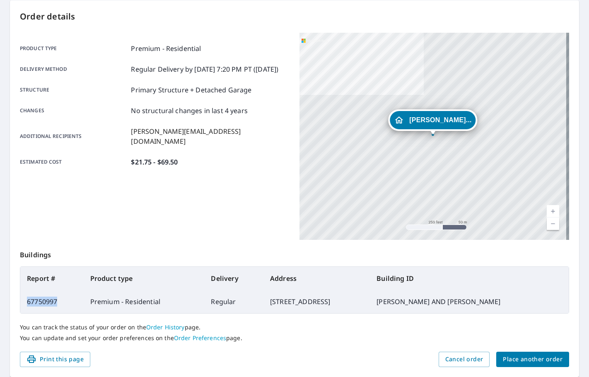
drag, startPoint x: 61, startPoint y: 300, endPoint x: 25, endPoint y: 302, distance: 36.1
click at [25, 302] on td "67750997" at bounding box center [51, 301] width 63 height 23
copy td "67750997"
